Goal: Find specific page/section: Find specific page/section

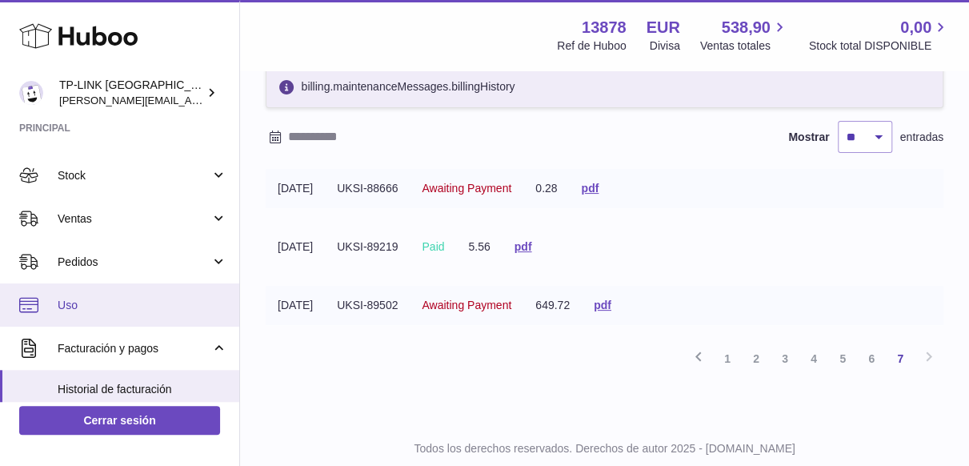
scroll to position [80, 0]
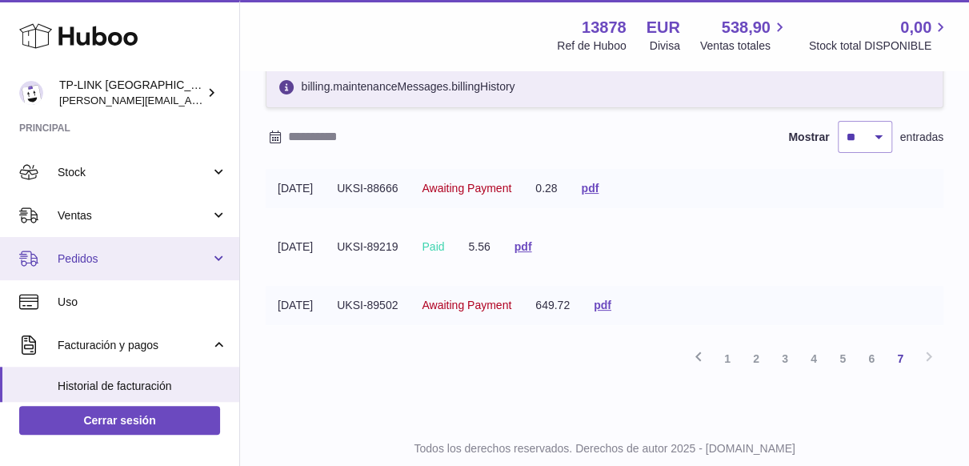
click at [214, 262] on link "Pedidos" at bounding box center [119, 258] width 239 height 43
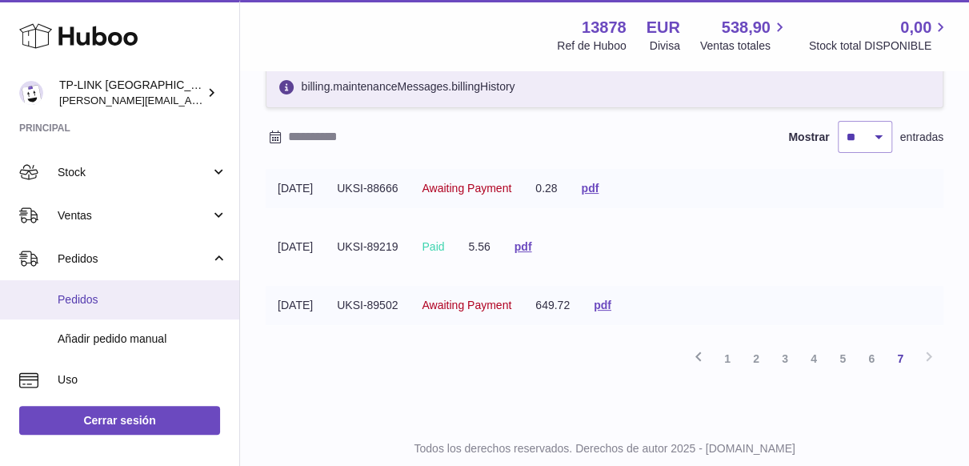
click at [122, 300] on span "Pedidos" at bounding box center [143, 299] width 170 height 15
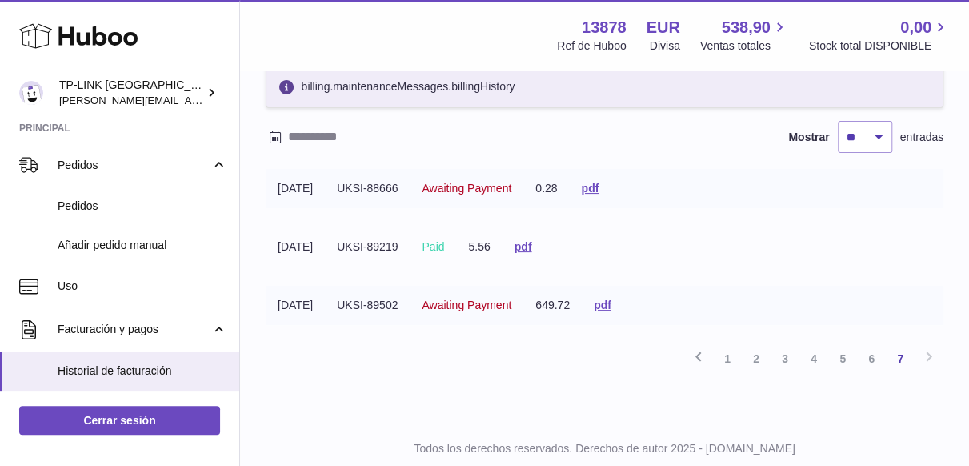
scroll to position [240, 0]
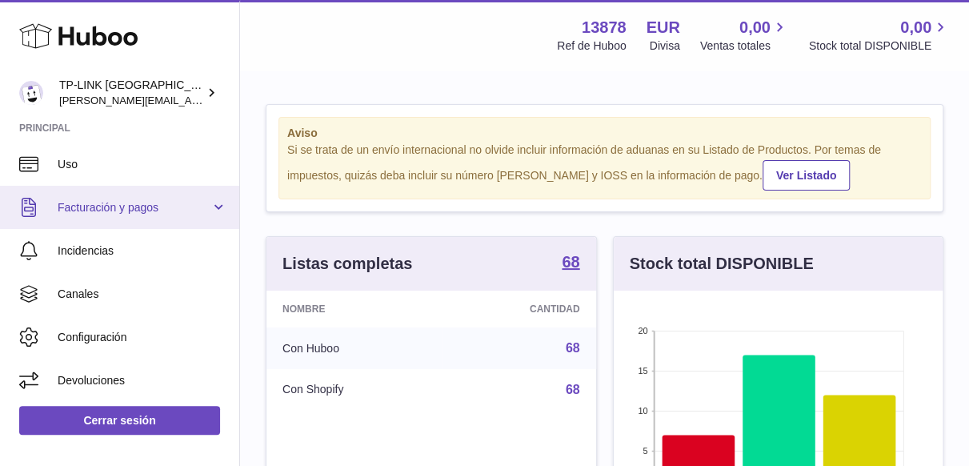
scroll to position [138, 0]
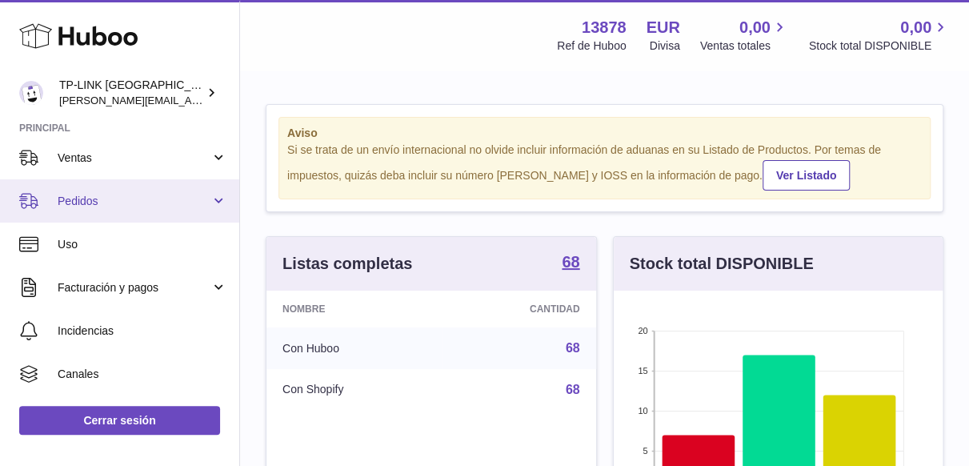
click at [207, 202] on link "Pedidos" at bounding box center [119, 200] width 239 height 43
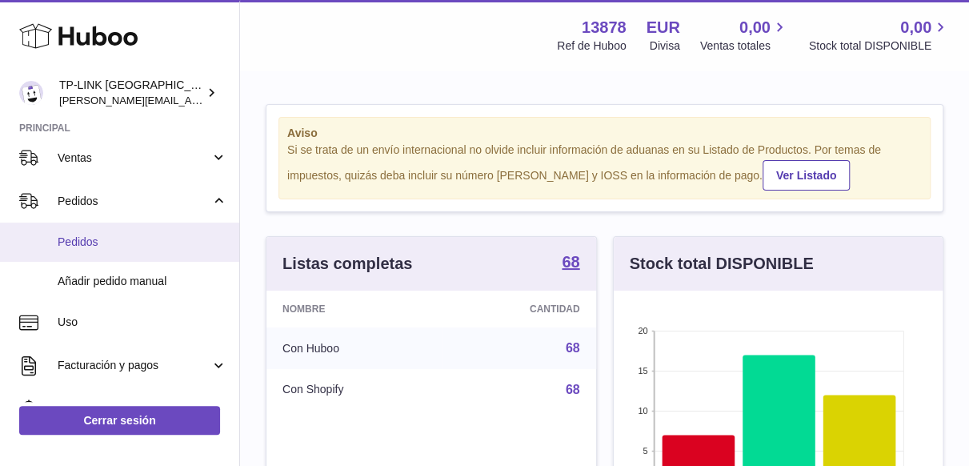
click at [116, 239] on span "Pedidos" at bounding box center [143, 241] width 170 height 15
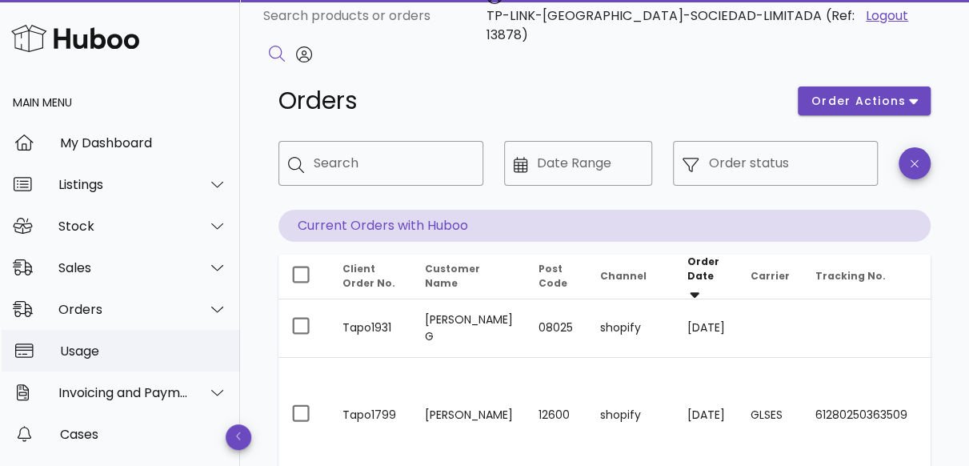
scroll to position [80, 0]
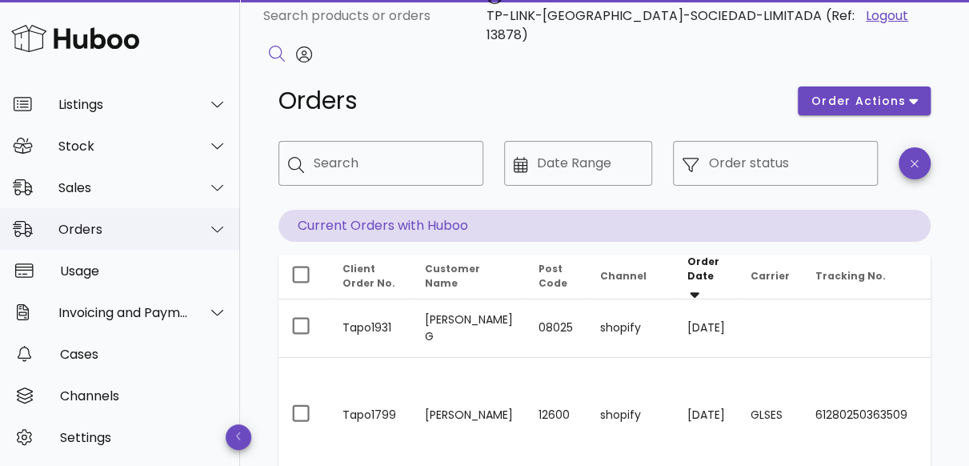
click at [211, 234] on icon at bounding box center [217, 229] width 12 height 14
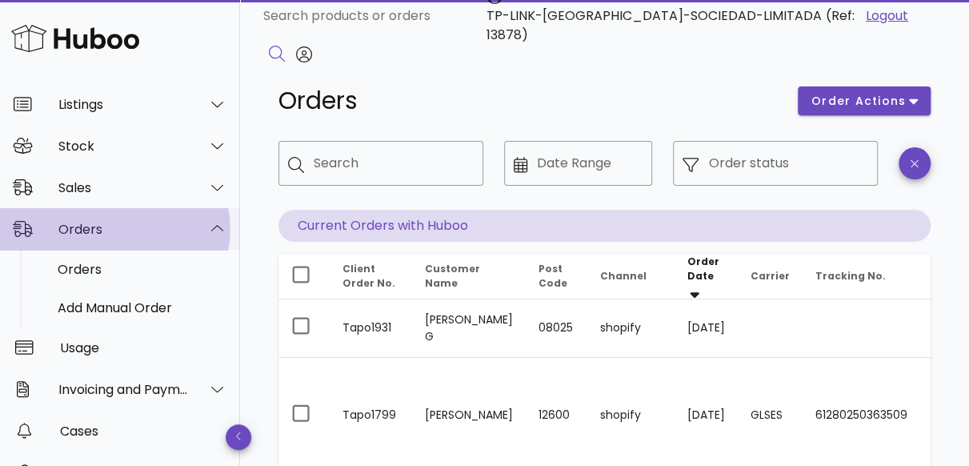
click at [213, 232] on div at bounding box center [217, 229] width 20 height 14
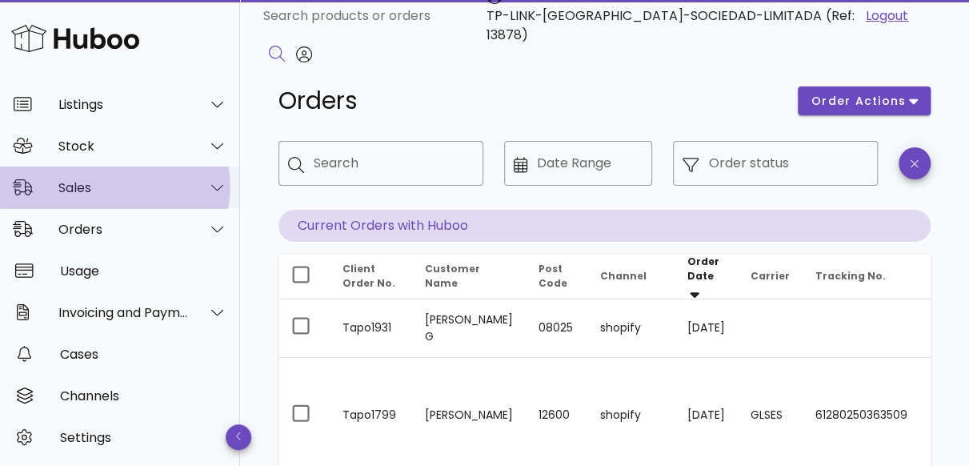
click at [205, 178] on div at bounding box center [208, 187] width 38 height 40
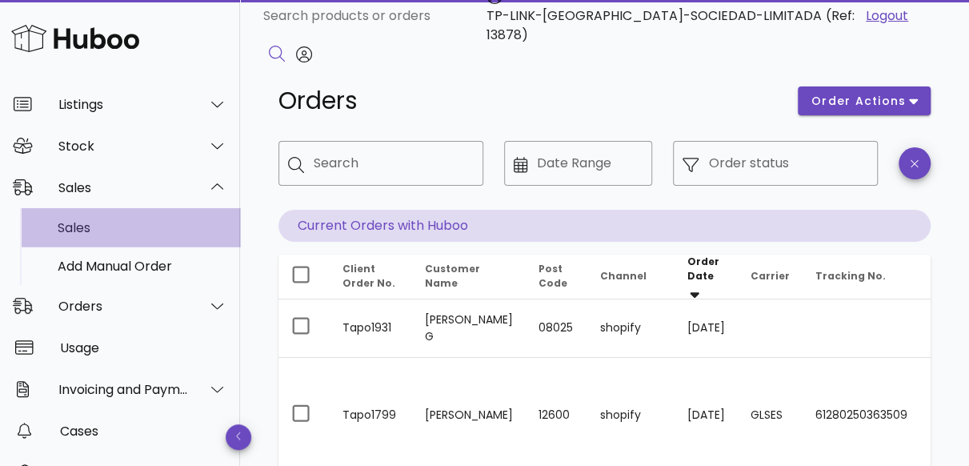
click at [158, 226] on div "Sales" at bounding box center [143, 227] width 170 height 15
